Goal: Use online tool/utility: Utilize a website feature to perform a specific function

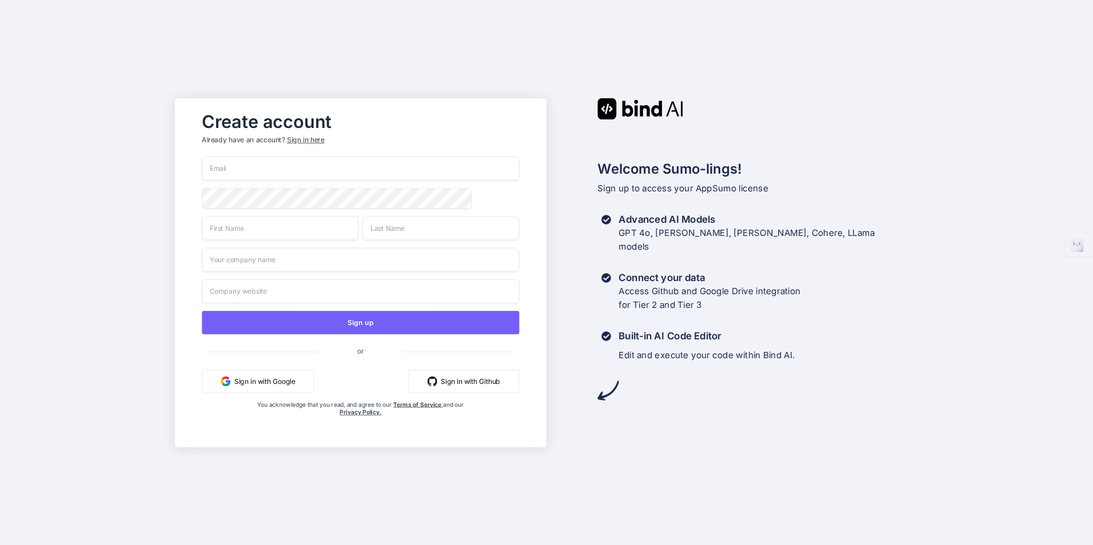
click at [292, 378] on button "Sign in with Google" at bounding box center [258, 380] width 112 height 23
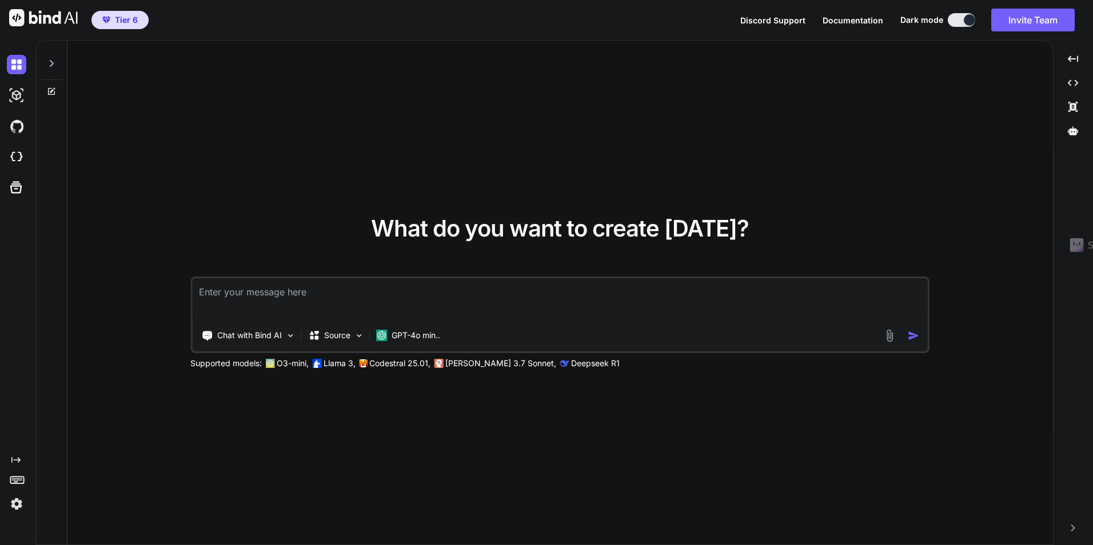
click at [17, 415] on img at bounding box center [16, 503] width 19 height 19
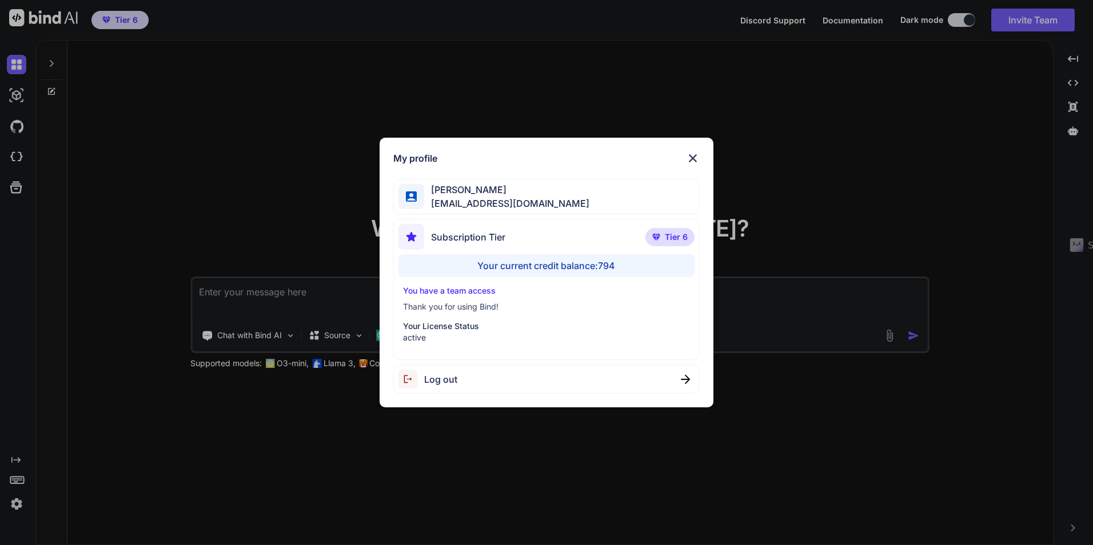
click at [574, 268] on div "Your current credit balance: 794" at bounding box center [546, 265] width 296 height 23
click at [586, 265] on div "Your current credit balance: 794" at bounding box center [546, 265] width 296 height 23
click at [595, 157] on img at bounding box center [693, 158] width 14 height 14
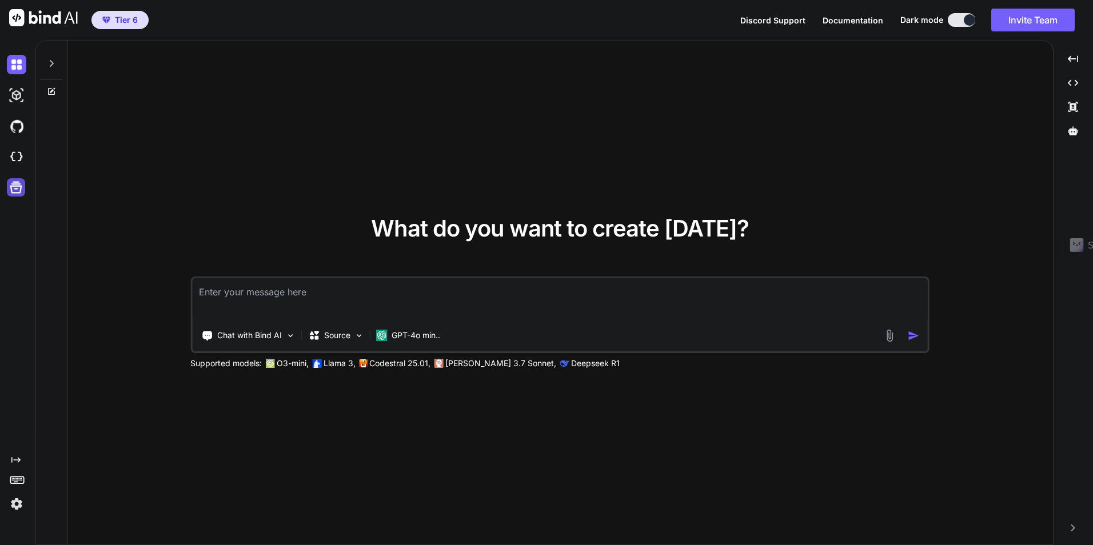
click at [21, 187] on icon at bounding box center [16, 188] width 12 height 12
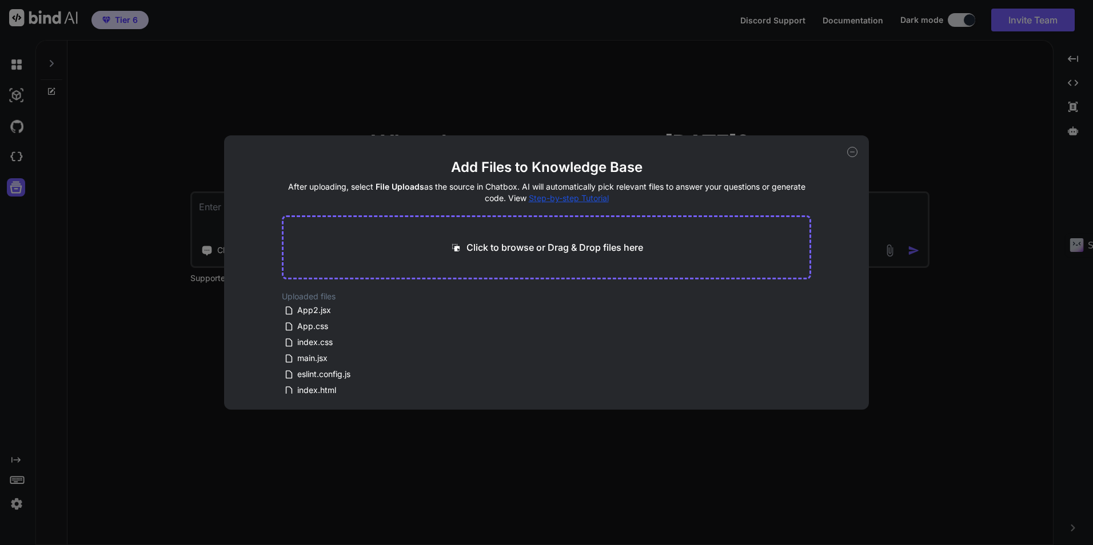
click at [595, 151] on icon at bounding box center [852, 152] width 10 height 10
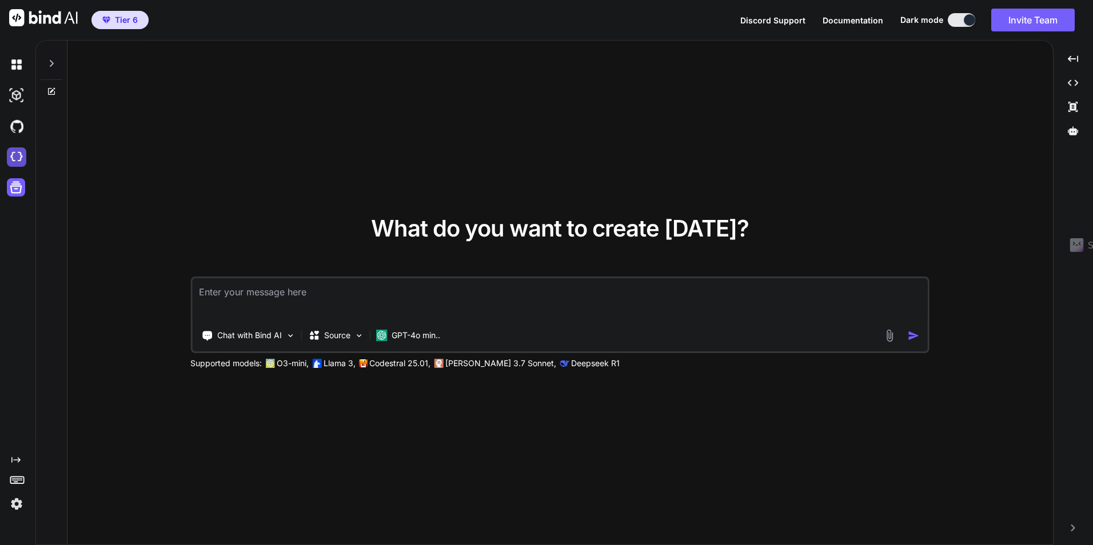
click at [11, 156] on img at bounding box center [16, 156] width 19 height 19
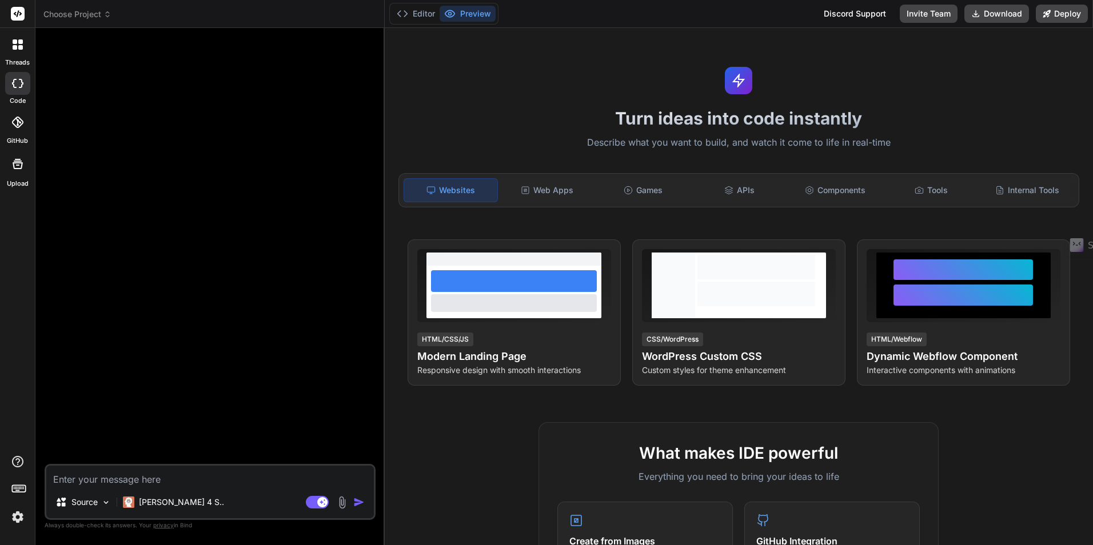
click at [95, 14] on span "Choose Project" at bounding box center [77, 14] width 68 height 11
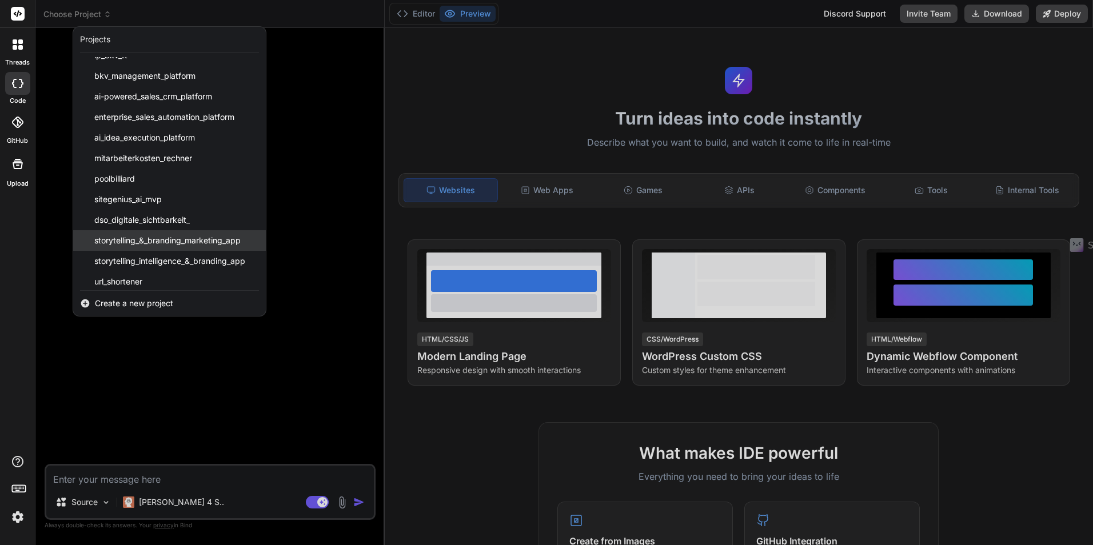
scroll to position [59, 0]
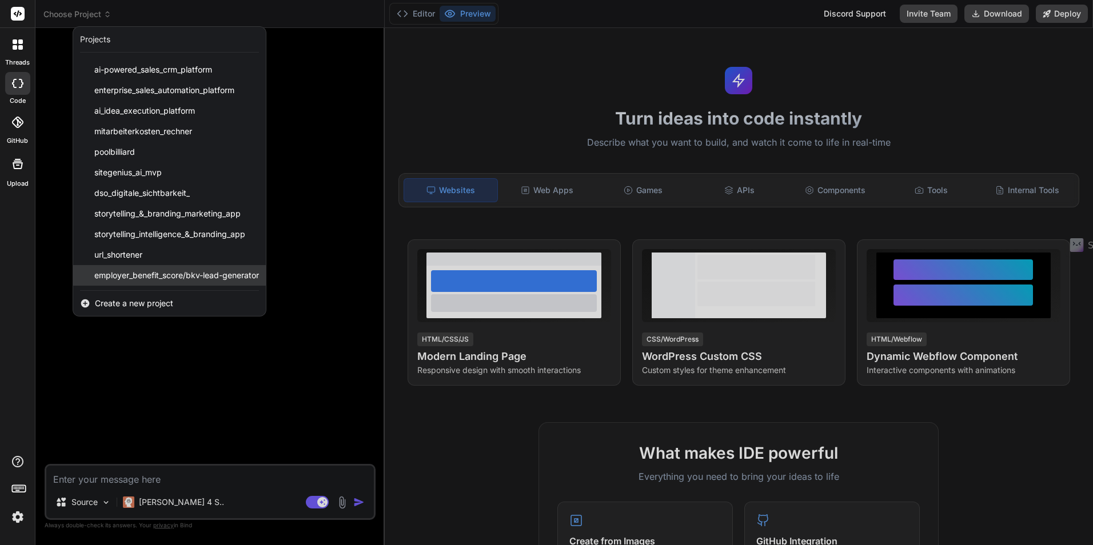
click at [162, 271] on span "employer_benefit_score/bkv-lead-generator" at bounding box center [176, 275] width 165 height 11
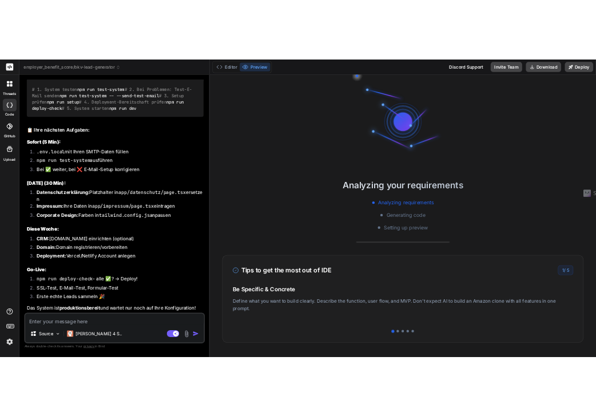
scroll to position [2337, 0]
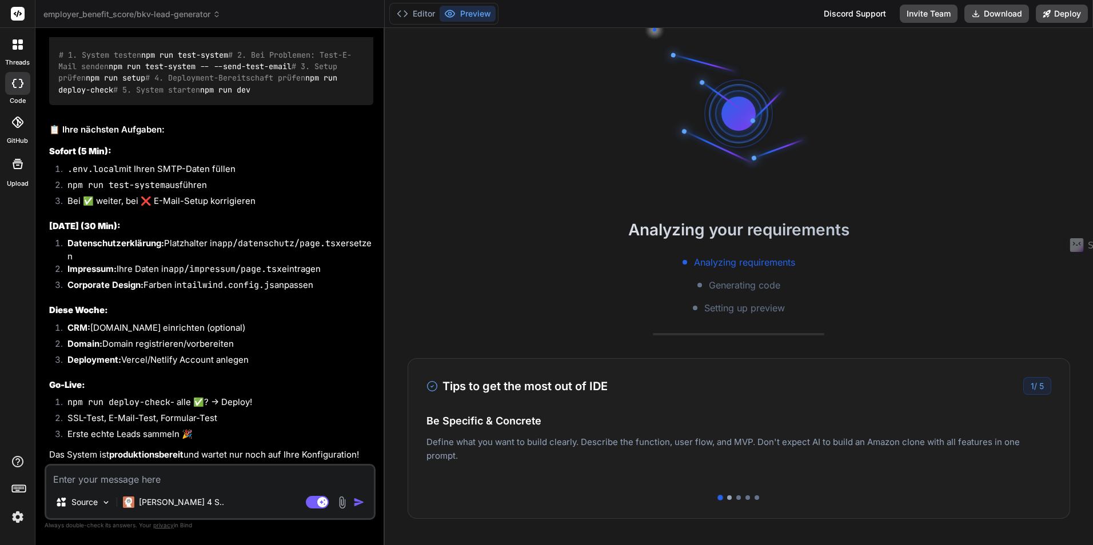
click at [727, 498] on div at bounding box center [729, 498] width 5 height 5
click at [736, 498] on div at bounding box center [738, 498] width 5 height 5
click at [745, 498] on div at bounding box center [747, 498] width 5 height 5
click at [754, 497] on div at bounding box center [756, 498] width 5 height 5
click at [745, 497] on div at bounding box center [747, 498] width 5 height 5
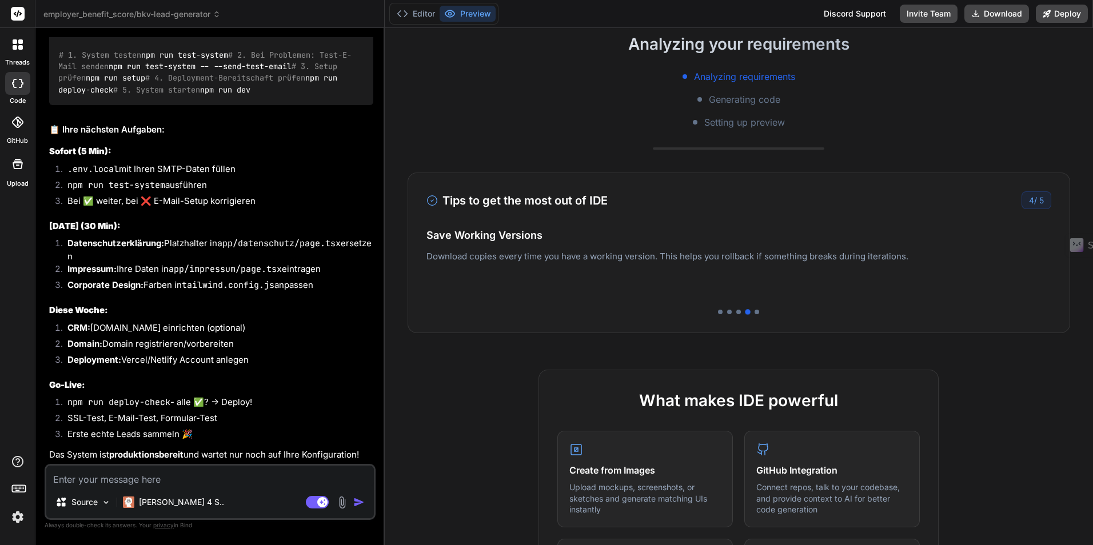
scroll to position [171, 0]
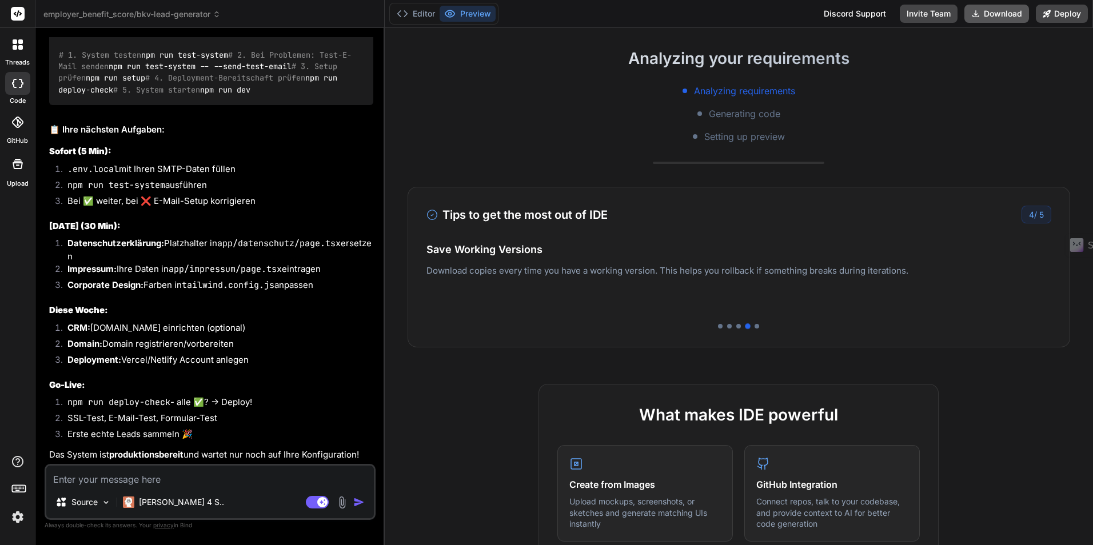
click at [1002, 17] on button "Download" at bounding box center [996, 14] width 65 height 18
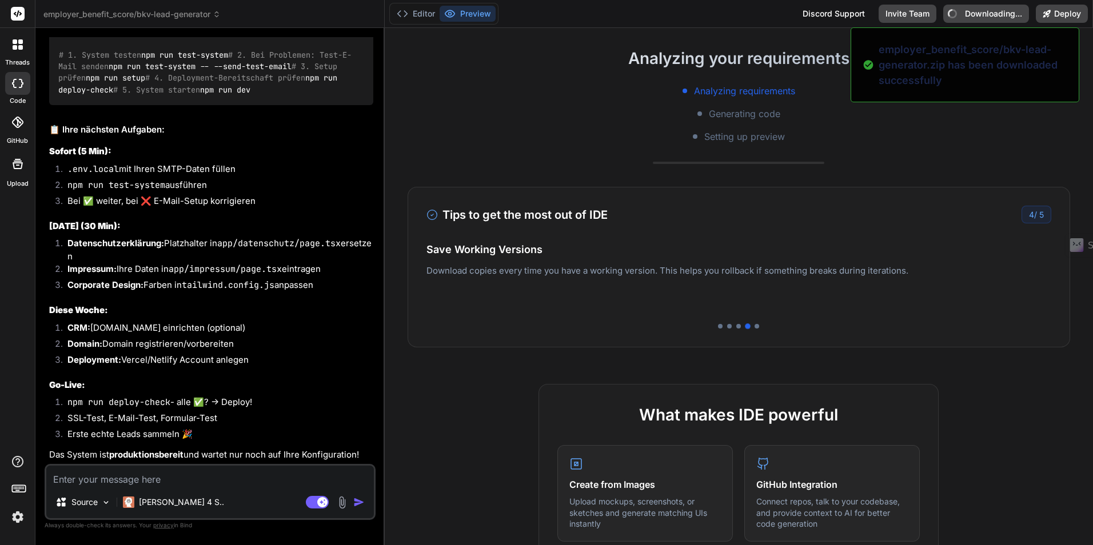
type textarea "x"
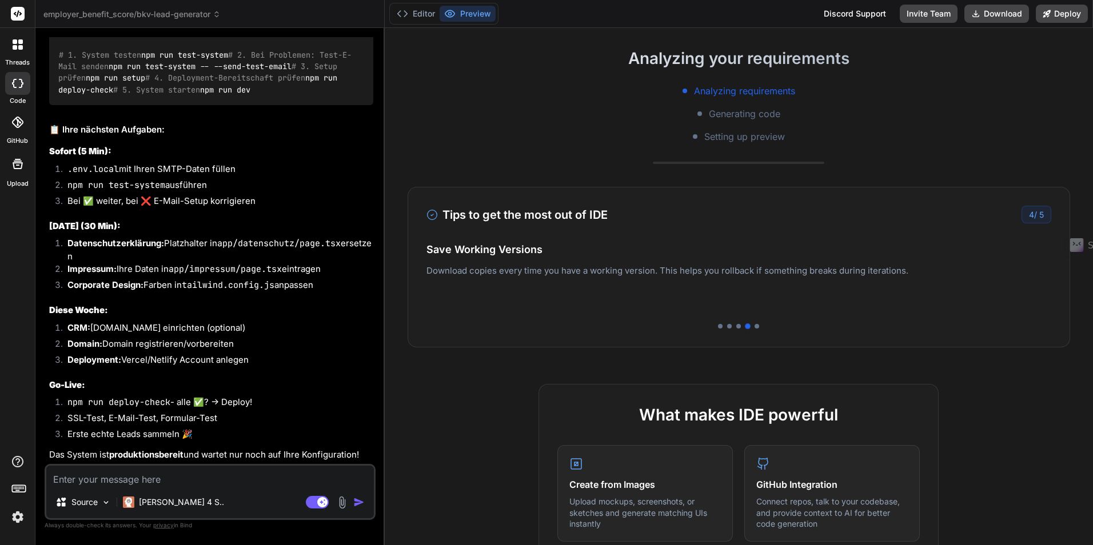
click at [900, 152] on div "Analyzing your requirements Analyzing requirements Generating code Setting up p…" at bounding box center [739, 286] width 709 height 517
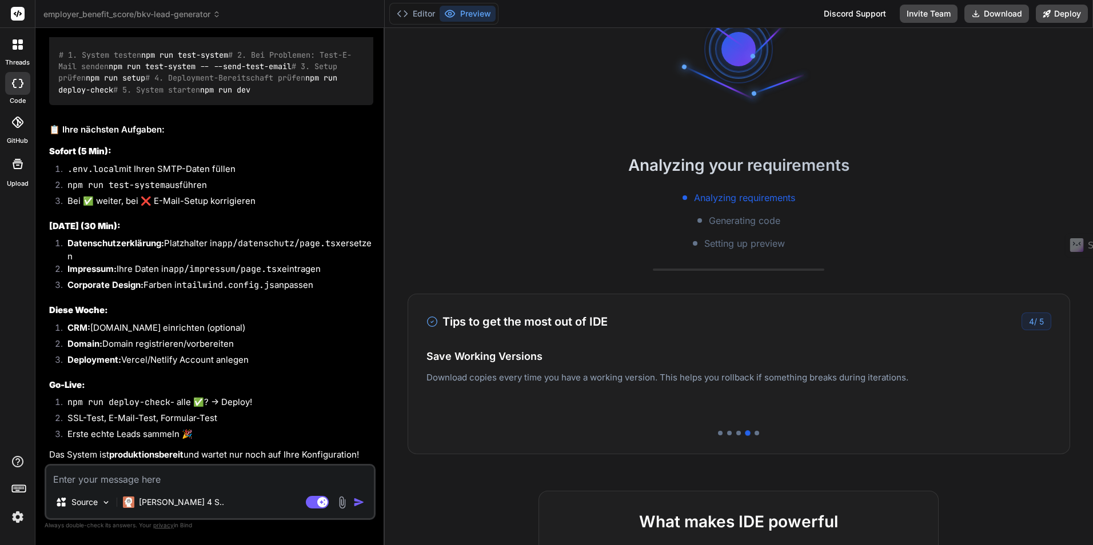
scroll to position [0, 0]
